Goal: Task Accomplishment & Management: Use online tool/utility

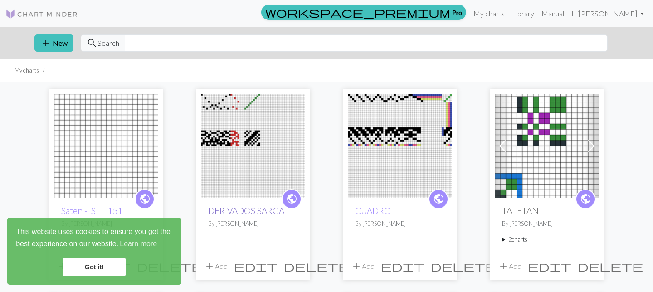
scroll to position [91, 0]
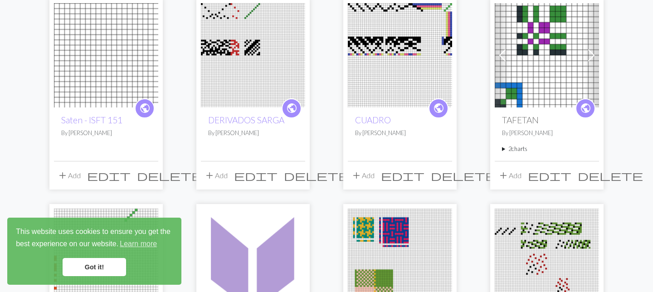
click at [540, 70] on img at bounding box center [547, 55] width 104 height 104
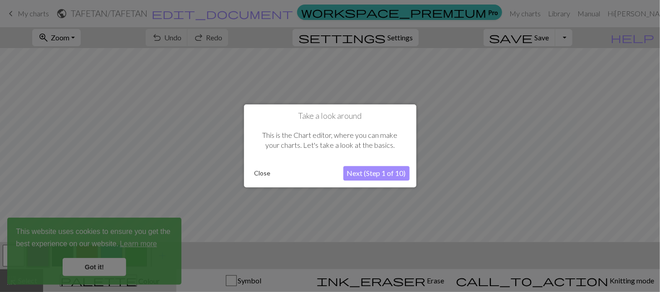
click at [257, 174] on button "Close" at bounding box center [263, 174] width 24 height 14
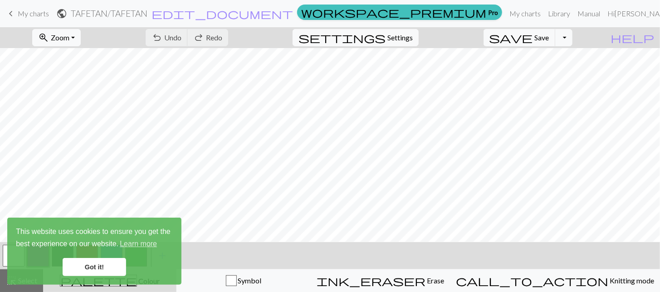
click at [107, 285] on span "palette" at bounding box center [98, 280] width 76 height 13
click at [1, 254] on div at bounding box center [13, 256] width 24 height 24
click at [3, 254] on button "button" at bounding box center [14, 256] width 22 height 22
click at [103, 267] on link "Got it!" at bounding box center [95, 267] width 64 height 18
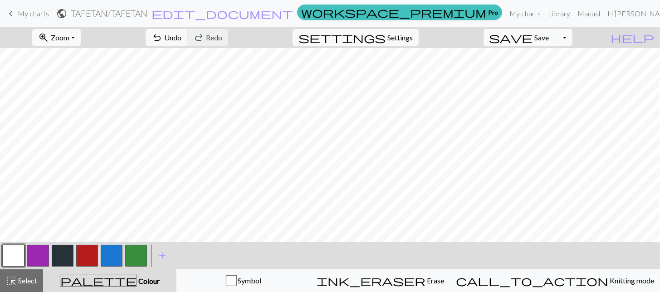
click at [60, 261] on div "Got it!" at bounding box center [94, 267] width 157 height 18
drag, startPoint x: 85, startPoint y: 257, endPoint x: 117, endPoint y: 246, distance: 34.1
click at [88, 255] on button "button" at bounding box center [87, 256] width 22 height 22
click at [66, 259] on button "button" at bounding box center [63, 256] width 22 height 22
drag, startPoint x: 18, startPoint y: 258, endPoint x: 52, endPoint y: 239, distance: 39.2
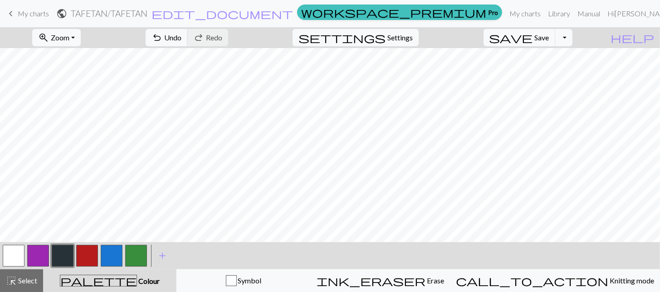
click at [18, 258] on button "button" at bounding box center [14, 256] width 22 height 22
click at [89, 259] on button "button" at bounding box center [87, 256] width 22 height 22
drag, startPoint x: 19, startPoint y: 256, endPoint x: 112, endPoint y: 238, distance: 94.4
click at [25, 254] on div at bounding box center [13, 256] width 24 height 24
drag, startPoint x: 14, startPoint y: 255, endPoint x: 69, endPoint y: 237, distance: 58.4
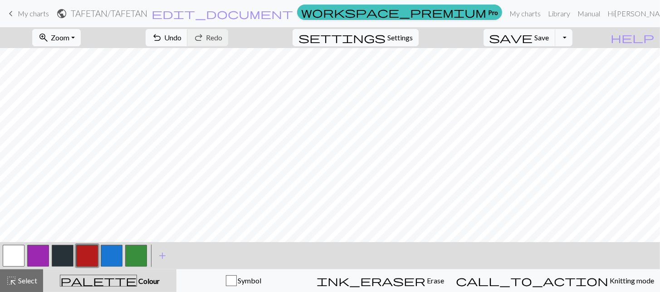
click at [19, 254] on button "button" at bounding box center [14, 256] width 22 height 22
click at [42, 255] on button "button" at bounding box center [38, 256] width 22 height 22
click at [134, 259] on button "button" at bounding box center [136, 256] width 22 height 22
click at [61, 255] on button "button" at bounding box center [63, 256] width 22 height 22
click at [11, 12] on span "keyboard_arrow_left" at bounding box center [10, 13] width 11 height 13
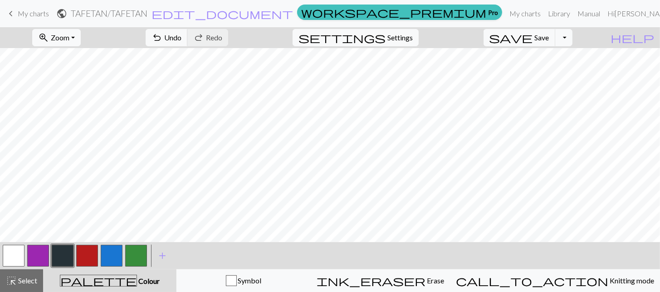
drag, startPoint x: 34, startPoint y: 15, endPoint x: 349, endPoint y: 23, distance: 314.5
click at [34, 15] on span "My charts" at bounding box center [33, 13] width 31 height 9
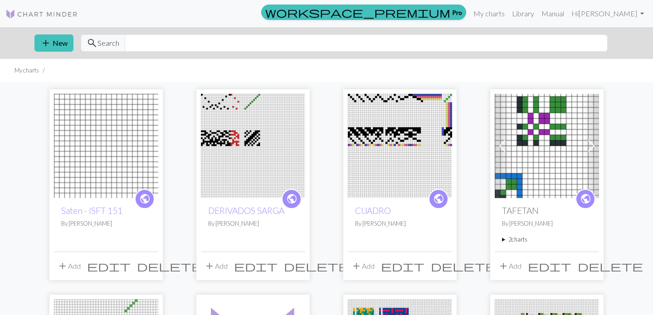
click at [122, 149] on img at bounding box center [106, 146] width 104 height 104
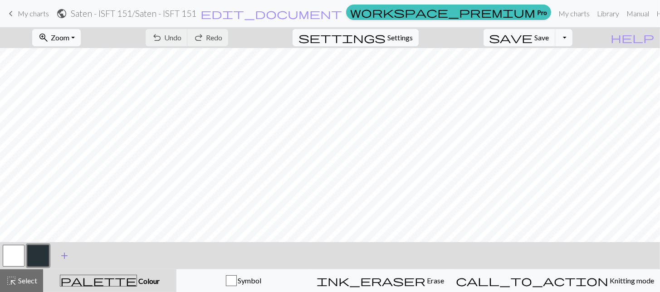
click at [64, 259] on span "add" at bounding box center [64, 255] width 11 height 13
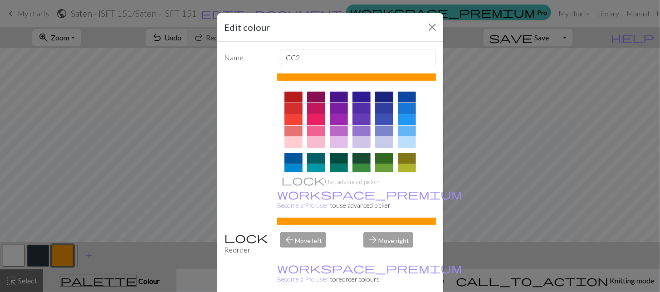
click at [293, 109] on div at bounding box center [293, 108] width 18 height 11
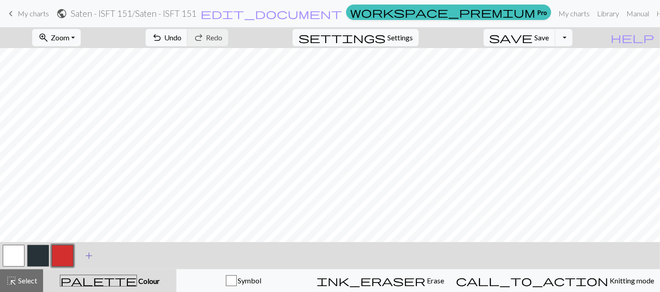
click at [91, 257] on span "add" at bounding box center [88, 255] width 11 height 13
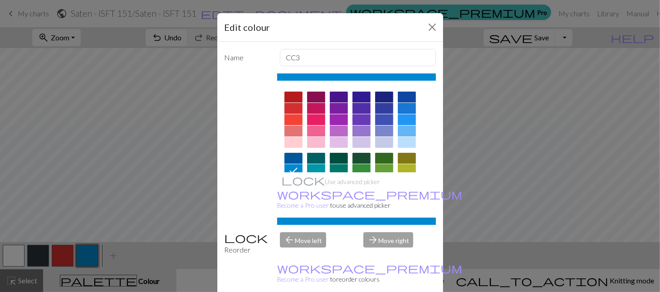
click at [362, 166] on div at bounding box center [361, 169] width 18 height 11
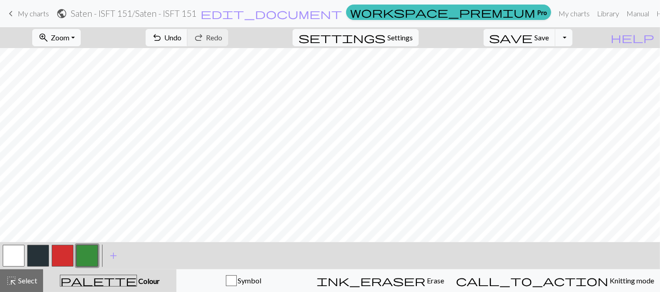
click at [40, 257] on button "button" at bounding box center [38, 256] width 22 height 22
click at [34, 253] on button "button" at bounding box center [38, 256] width 22 height 22
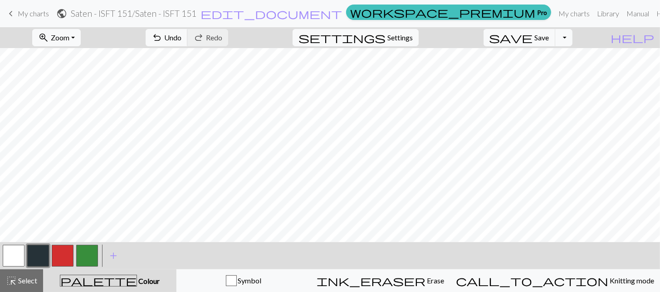
click at [11, 254] on button "button" at bounding box center [14, 256] width 22 height 22
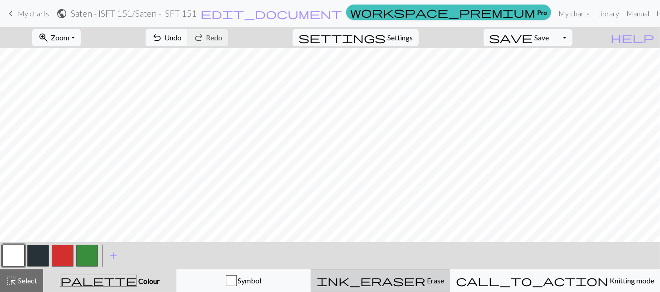
click at [440, 280] on span "Erase" at bounding box center [434, 280] width 19 height 9
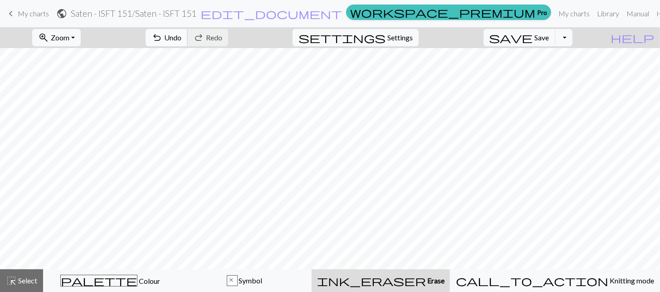
click at [188, 43] on button "undo Undo Undo" at bounding box center [167, 37] width 42 height 17
click at [188, 41] on button "undo Undo Undo" at bounding box center [167, 37] width 42 height 17
click at [181, 37] on span "Undo" at bounding box center [172, 37] width 17 height 9
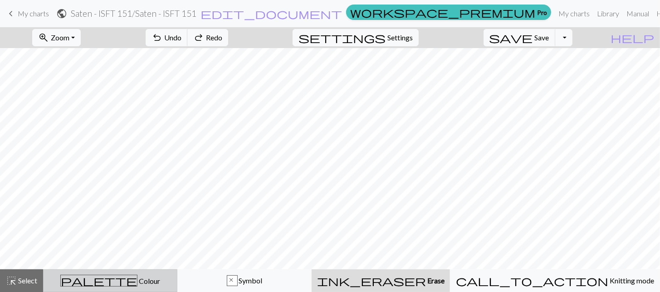
drag, startPoint x: 112, startPoint y: 280, endPoint x: 104, endPoint y: 282, distance: 8.9
click at [112, 280] on span "palette" at bounding box center [99, 280] width 76 height 13
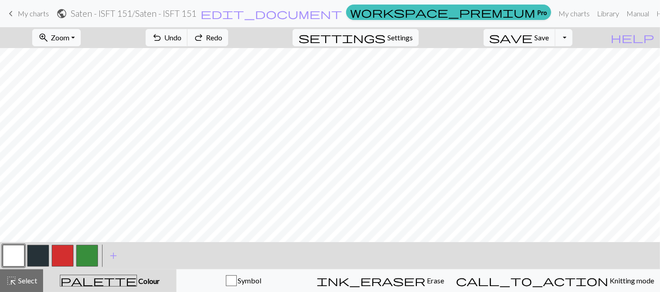
click at [18, 257] on button "button" at bounding box center [14, 256] width 22 height 22
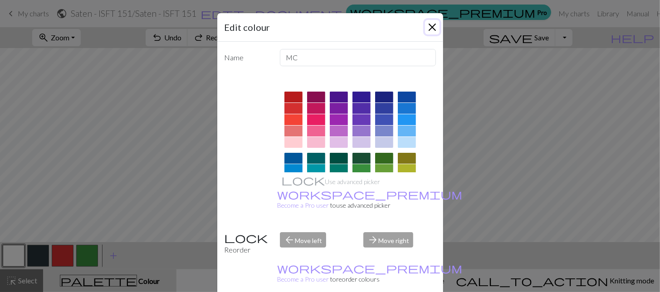
click at [425, 24] on button "Close" at bounding box center [432, 27] width 15 height 15
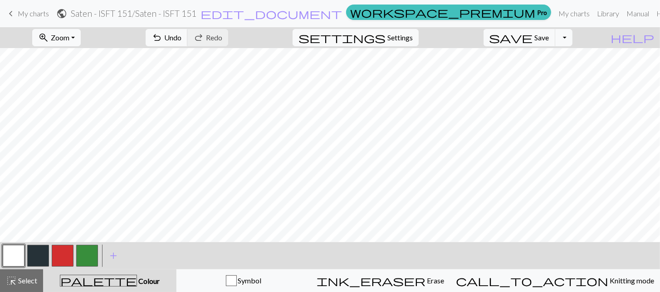
click at [42, 256] on button "button" at bounding box center [38, 256] width 22 height 22
click at [60, 261] on button "button" at bounding box center [63, 256] width 22 height 22
click at [64, 259] on button "button" at bounding box center [63, 256] width 22 height 22
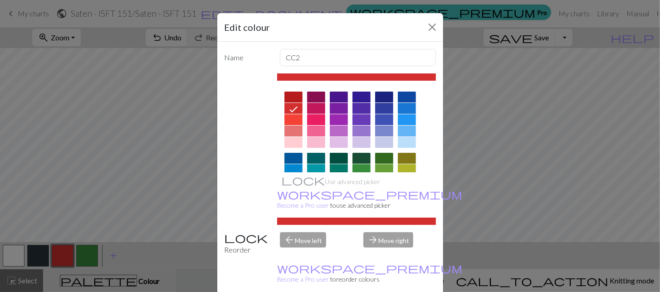
drag, startPoint x: 377, startPoint y: 282, endPoint x: 329, endPoint y: 272, distance: 49.1
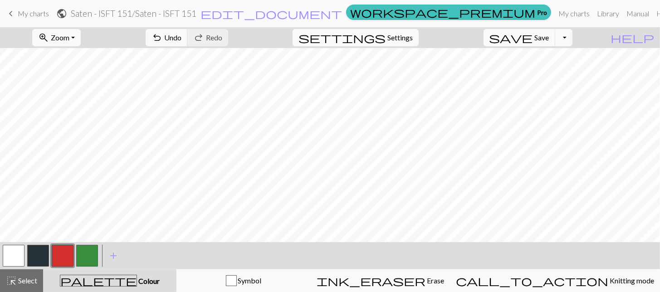
click at [23, 16] on span "My charts" at bounding box center [33, 13] width 31 height 9
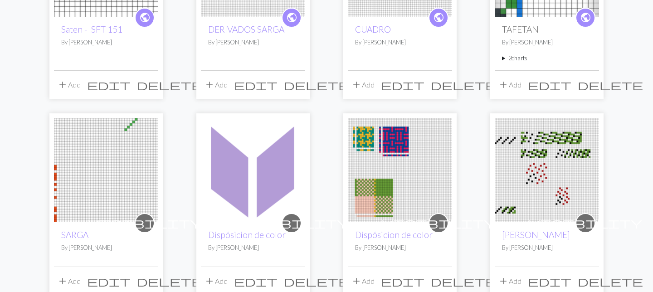
scroll to position [227, 0]
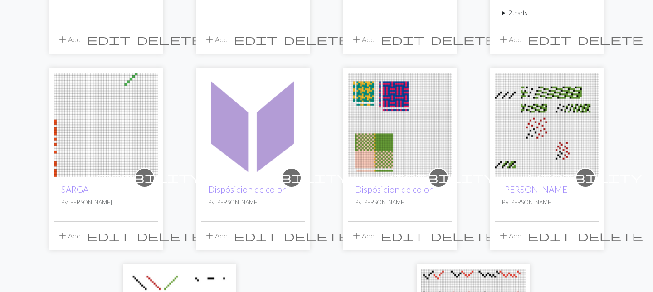
click at [366, 130] on img at bounding box center [400, 125] width 104 height 104
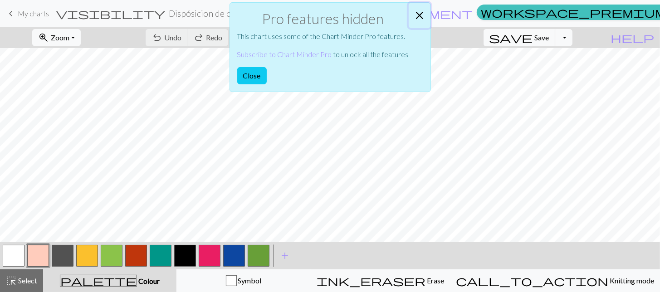
drag, startPoint x: 419, startPoint y: 18, endPoint x: 399, endPoint y: 63, distance: 49.1
click at [421, 19] on button "Close" at bounding box center [420, 15] width 22 height 25
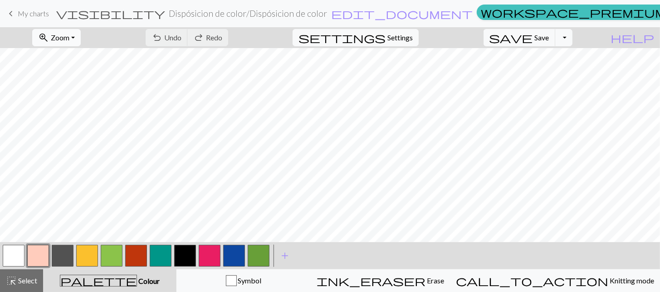
click at [69, 35] on span "Zoom" at bounding box center [60, 37] width 19 height 9
click at [83, 108] on button "50%" at bounding box center [69, 108] width 72 height 15
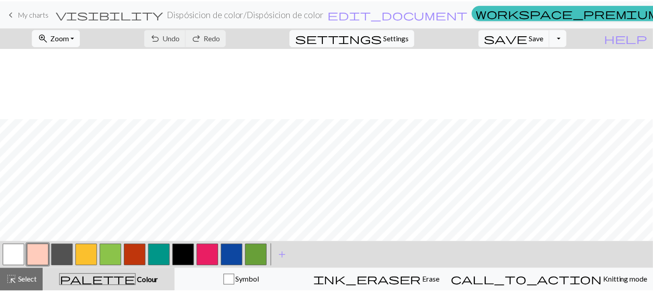
scroll to position [116, 0]
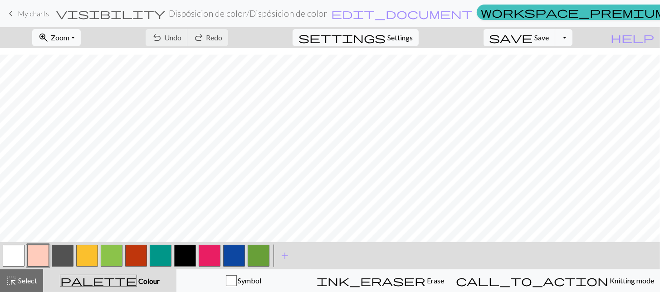
click at [24, 10] on span "My charts" at bounding box center [33, 13] width 31 height 9
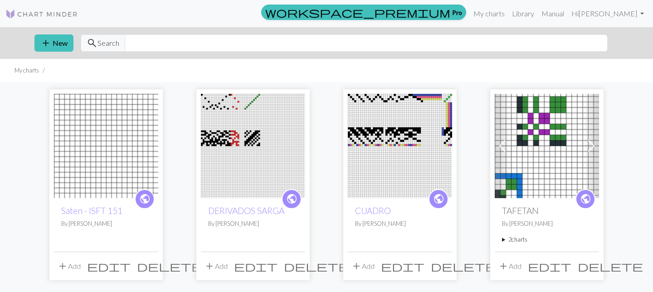
click at [112, 141] on img at bounding box center [106, 146] width 104 height 104
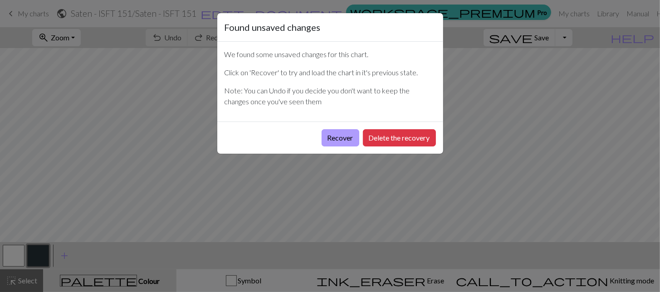
click at [336, 141] on button "Recover" at bounding box center [341, 137] width 38 height 17
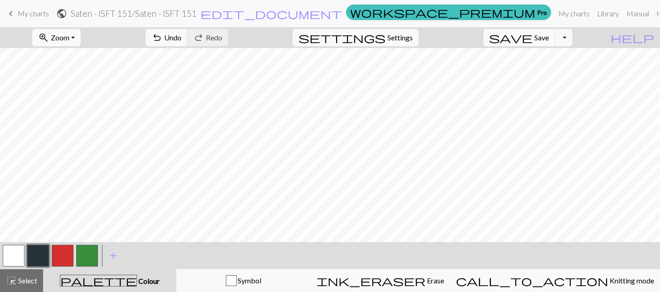
click at [88, 258] on button "button" at bounding box center [87, 256] width 22 height 22
click at [91, 256] on button "button" at bounding box center [87, 256] width 22 height 22
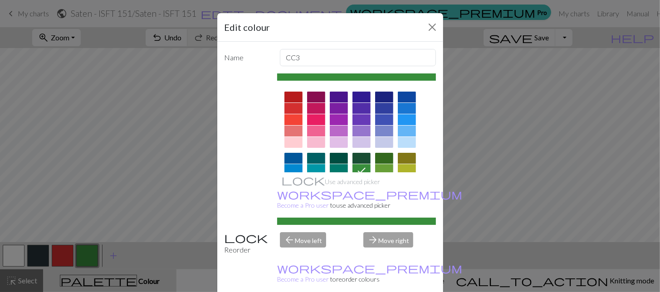
drag, startPoint x: 378, startPoint y: 283, endPoint x: 305, endPoint y: 263, distance: 75.4
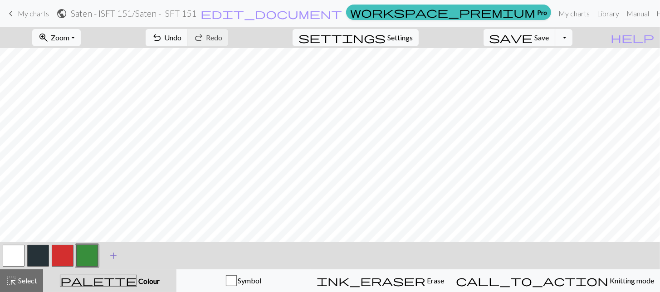
drag, startPoint x: 8, startPoint y: 253, endPoint x: 121, endPoint y: 245, distance: 113.2
click at [10, 254] on button "button" at bounding box center [14, 256] width 22 height 22
click at [35, 260] on button "button" at bounding box center [38, 256] width 22 height 22
click at [95, 252] on button "button" at bounding box center [87, 256] width 22 height 22
click at [38, 256] on button "button" at bounding box center [38, 256] width 22 height 22
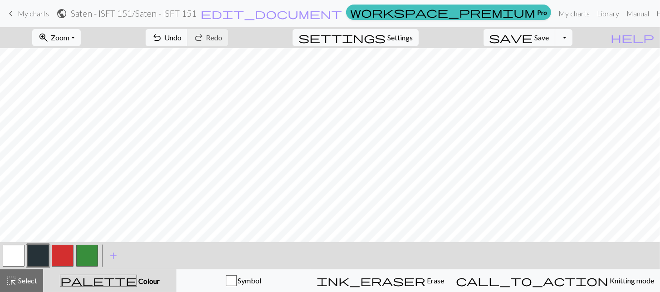
drag, startPoint x: 81, startPoint y: 258, endPoint x: 135, endPoint y: 245, distance: 55.5
click at [81, 259] on button "button" at bounding box center [87, 256] width 22 height 22
click at [41, 257] on button "button" at bounding box center [38, 256] width 22 height 22
click at [16, 255] on button "button" at bounding box center [14, 256] width 22 height 22
click at [12, 255] on button "button" at bounding box center [14, 256] width 22 height 22
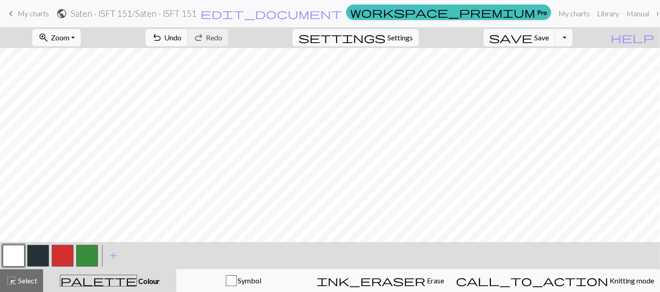
click at [72, 257] on button "button" at bounding box center [63, 256] width 22 height 22
click at [27, 14] on span "My charts" at bounding box center [33, 13] width 31 height 9
drag, startPoint x: 554, startPoint y: 38, endPoint x: 528, endPoint y: 44, distance: 26.1
click at [549, 38] on span "Save" at bounding box center [542, 37] width 15 height 9
click at [549, 39] on span "Save" at bounding box center [542, 37] width 15 height 9
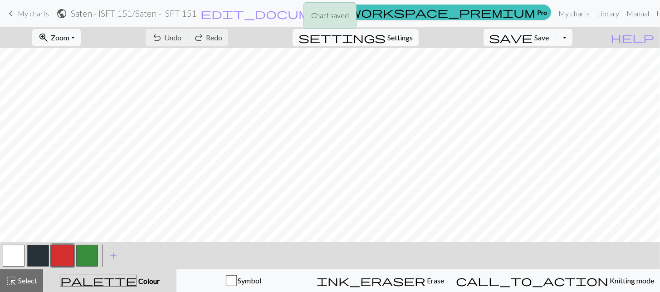
drag, startPoint x: 29, startPoint y: 12, endPoint x: 142, endPoint y: 45, distance: 117.4
click at [34, 12] on div "Chart saved" at bounding box center [330, 18] width 660 height 36
drag, startPoint x: 10, startPoint y: 14, endPoint x: 15, endPoint y: 14, distance: 4.6
click at [11, 14] on span "keyboard_arrow_left" at bounding box center [10, 13] width 11 height 13
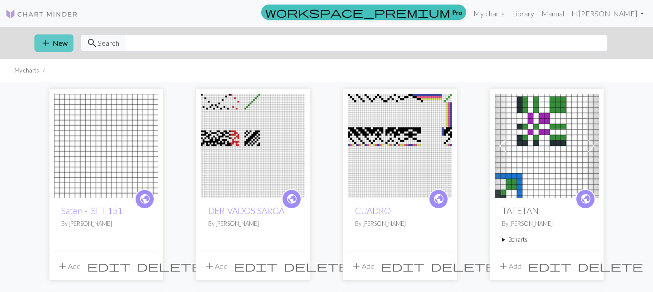
click at [64, 43] on button "add New" at bounding box center [53, 42] width 39 height 17
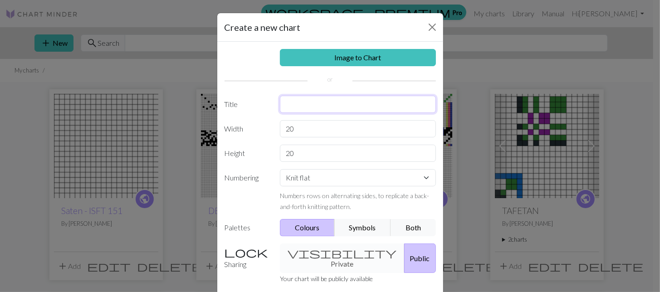
click at [313, 105] on input "text" at bounding box center [358, 104] width 156 height 17
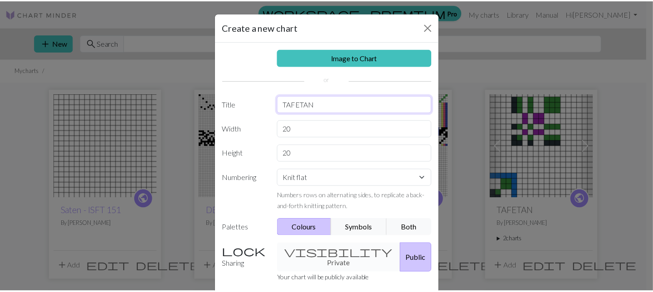
scroll to position [45, 0]
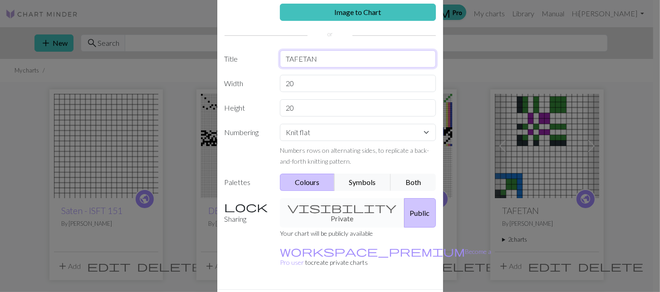
type input "TAFETAN"
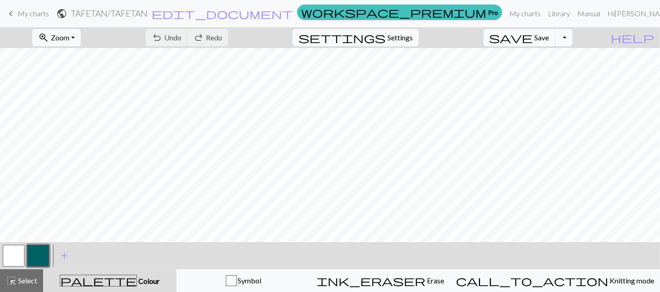
click at [15, 10] on span "keyboard_arrow_left" at bounding box center [10, 13] width 11 height 13
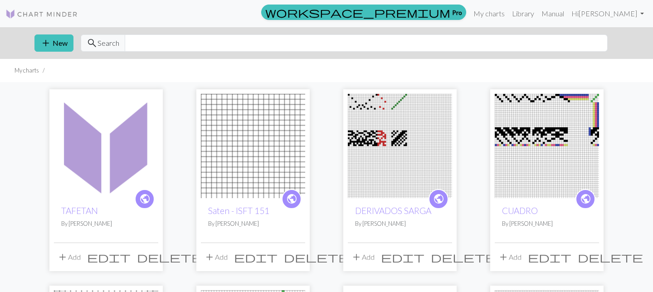
click at [151, 256] on span "delete" at bounding box center [169, 257] width 65 height 13
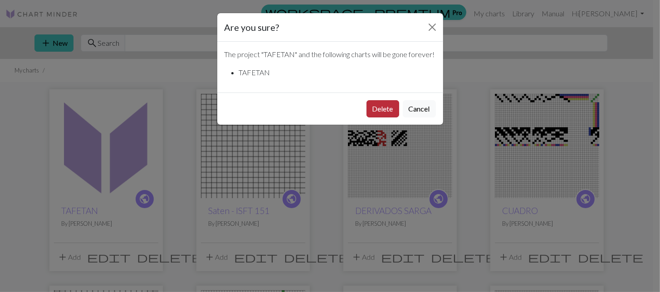
click at [387, 117] on button "Delete" at bounding box center [383, 108] width 33 height 17
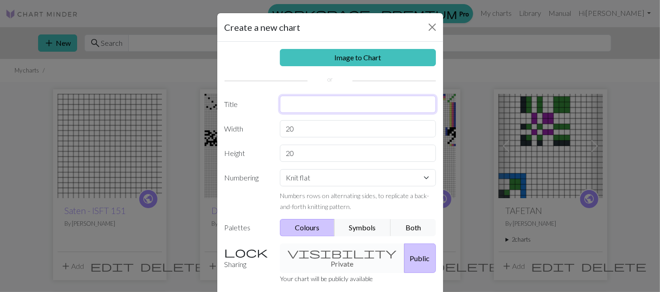
click at [290, 100] on input "text" at bounding box center [358, 104] width 156 height 17
type input "T"
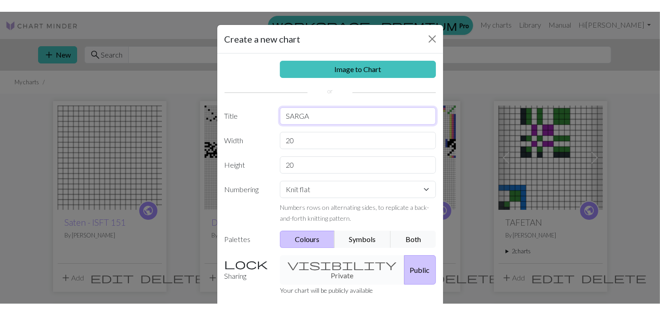
scroll to position [64, 0]
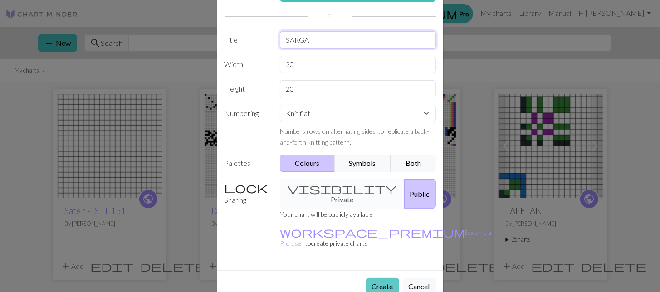
type input "SARGA"
click at [377, 278] on button "Create" at bounding box center [382, 286] width 33 height 17
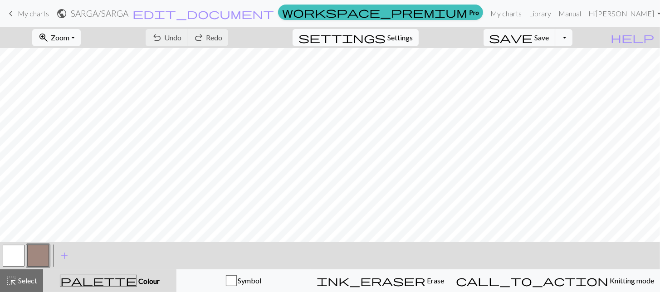
click at [413, 37] on span "Settings" at bounding box center [399, 37] width 25 height 11
select select "aran"
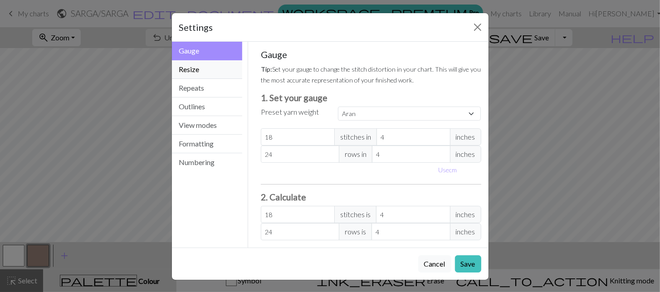
click at [205, 72] on button "Resize" at bounding box center [207, 69] width 71 height 19
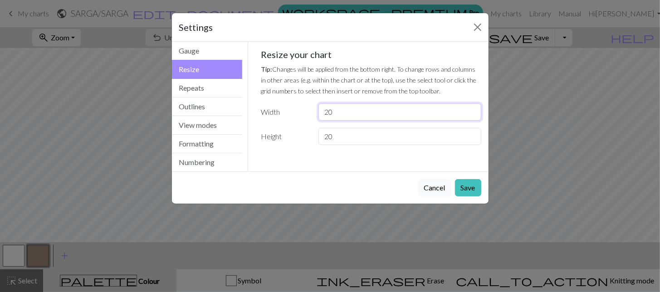
drag, startPoint x: 342, startPoint y: 113, endPoint x: 293, endPoint y: 109, distance: 49.6
click at [293, 109] on div "Width 20" at bounding box center [370, 111] width 231 height 17
type input "40"
click at [468, 183] on button "Save" at bounding box center [468, 187] width 26 height 17
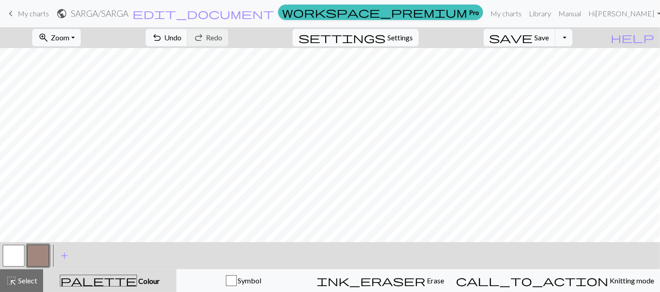
click at [402, 39] on span "Settings" at bounding box center [399, 37] width 25 height 11
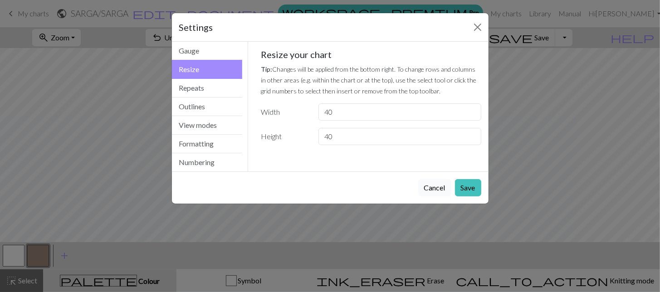
click at [439, 188] on button "Cancel" at bounding box center [434, 187] width 33 height 17
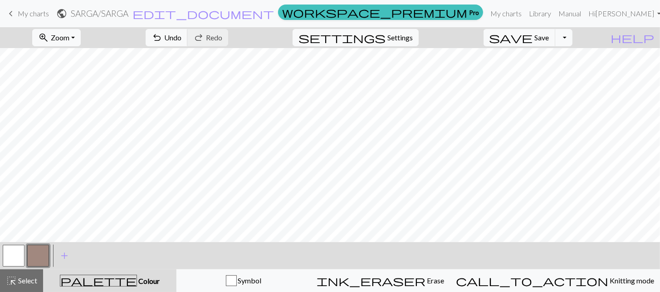
click at [20, 13] on span "My charts" at bounding box center [33, 13] width 31 height 9
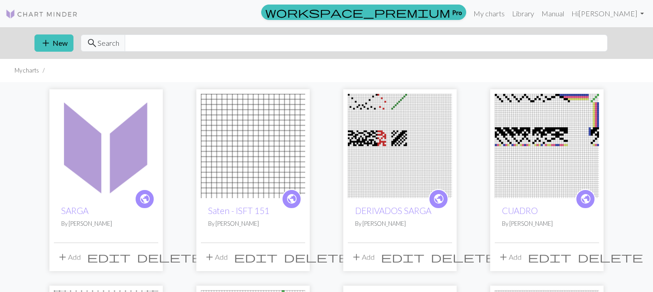
click at [270, 162] on img at bounding box center [253, 146] width 104 height 104
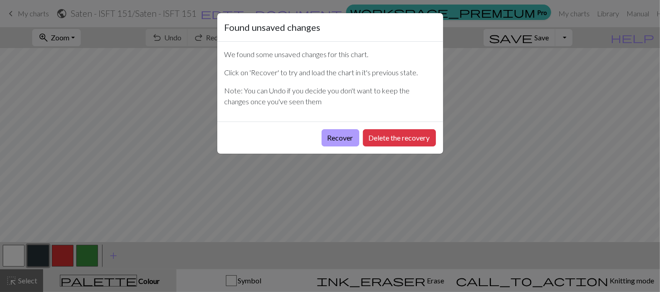
click at [339, 137] on button "Recover" at bounding box center [341, 137] width 38 height 17
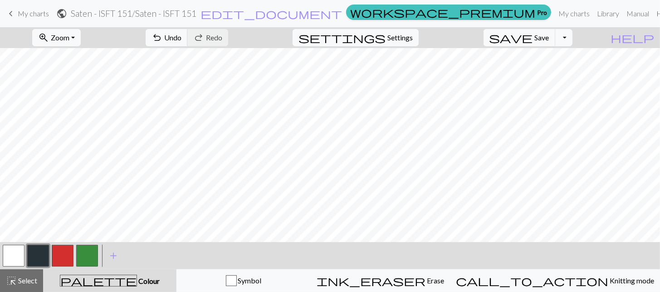
click at [651, 35] on span "help" at bounding box center [633, 37] width 44 height 13
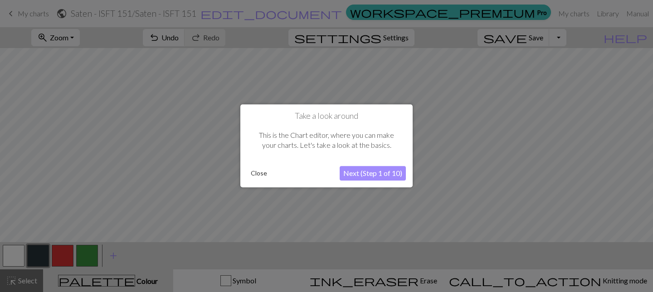
click at [255, 171] on button "Close" at bounding box center [259, 174] width 24 height 14
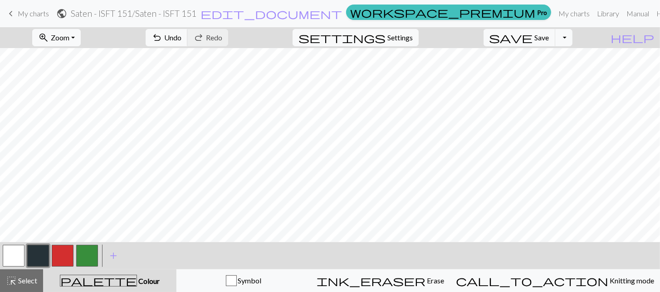
click at [62, 254] on button "button" at bounding box center [63, 256] width 22 height 22
click at [64, 261] on button "button" at bounding box center [63, 256] width 22 height 22
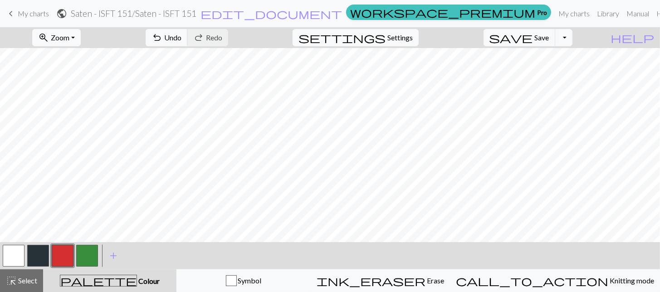
click at [16, 255] on button "button" at bounding box center [14, 256] width 22 height 22
click at [64, 256] on button "button" at bounding box center [63, 256] width 22 height 22
click at [102, 259] on div "add Add a colour" at bounding box center [113, 255] width 25 height 27
click at [86, 253] on button "button" at bounding box center [87, 256] width 22 height 22
click at [85, 254] on button "button" at bounding box center [87, 256] width 22 height 22
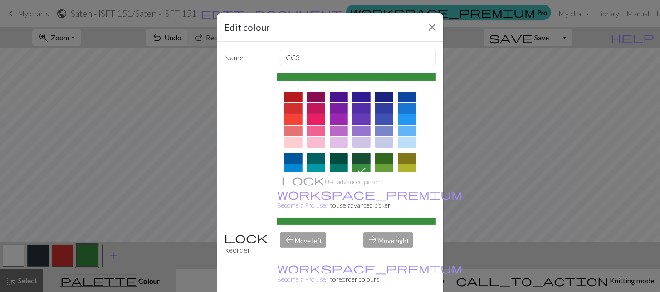
drag, startPoint x: 383, startPoint y: 284, endPoint x: 331, endPoint y: 254, distance: 59.8
